Goal: Information Seeking & Learning: Learn about a topic

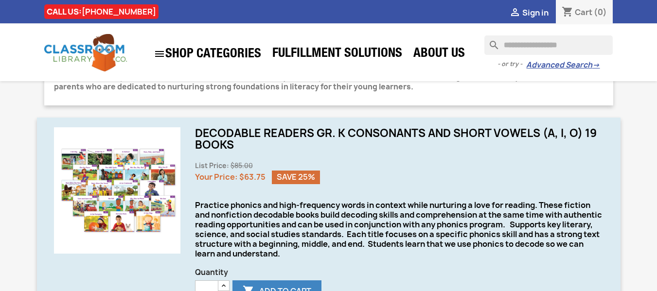
scroll to position [224, 0]
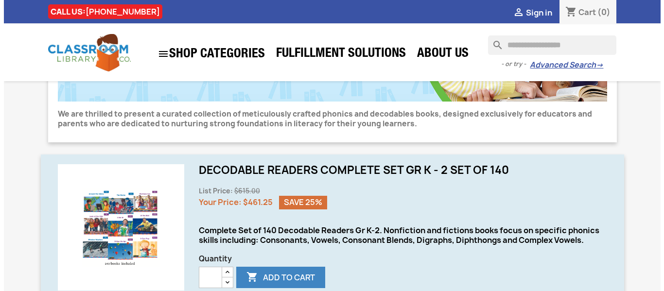
scroll to position [188, 0]
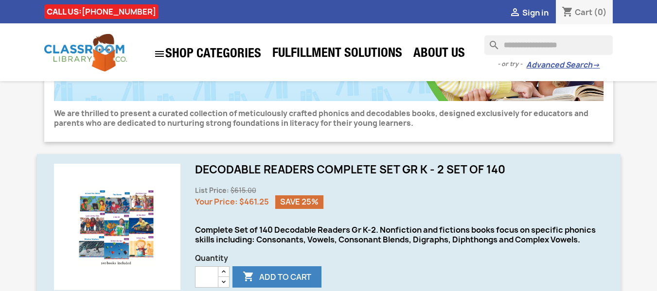
click at [166, 258] on div "search" at bounding box center [117, 227] width 126 height 126
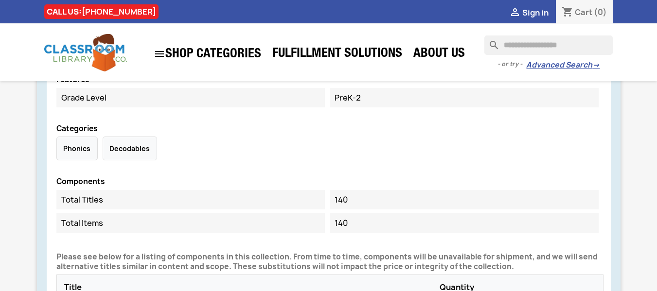
scroll to position [490, 0]
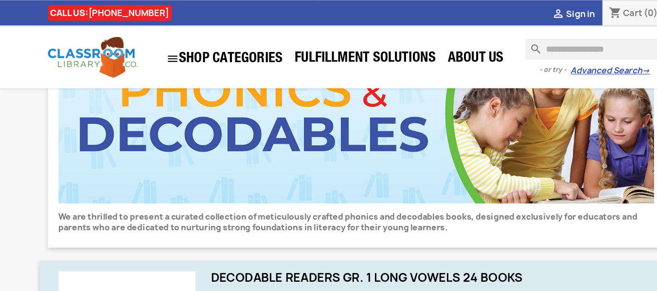
scroll to position [100, 0]
